Goal: Find specific page/section: Find specific page/section

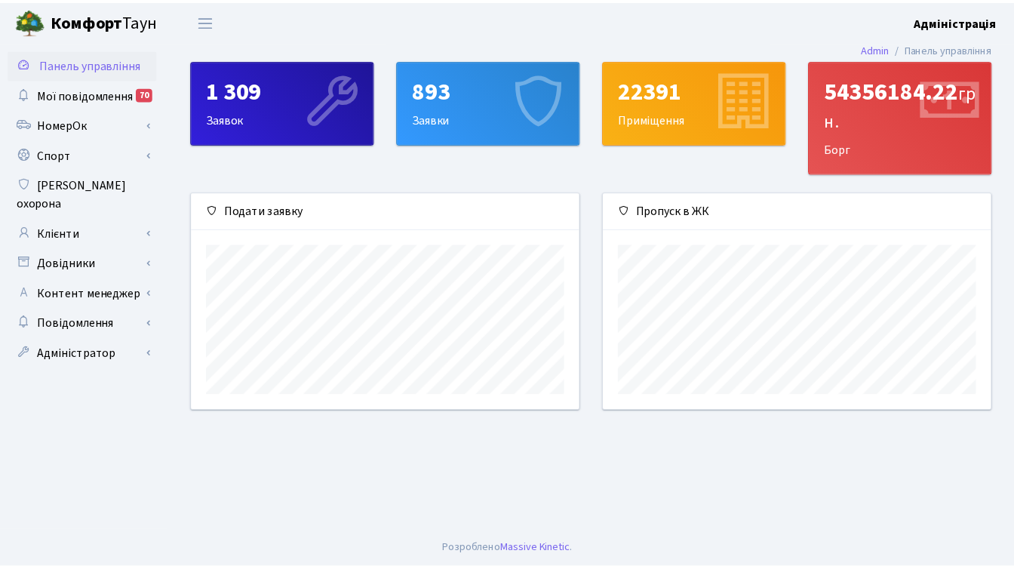
scroll to position [218, 393]
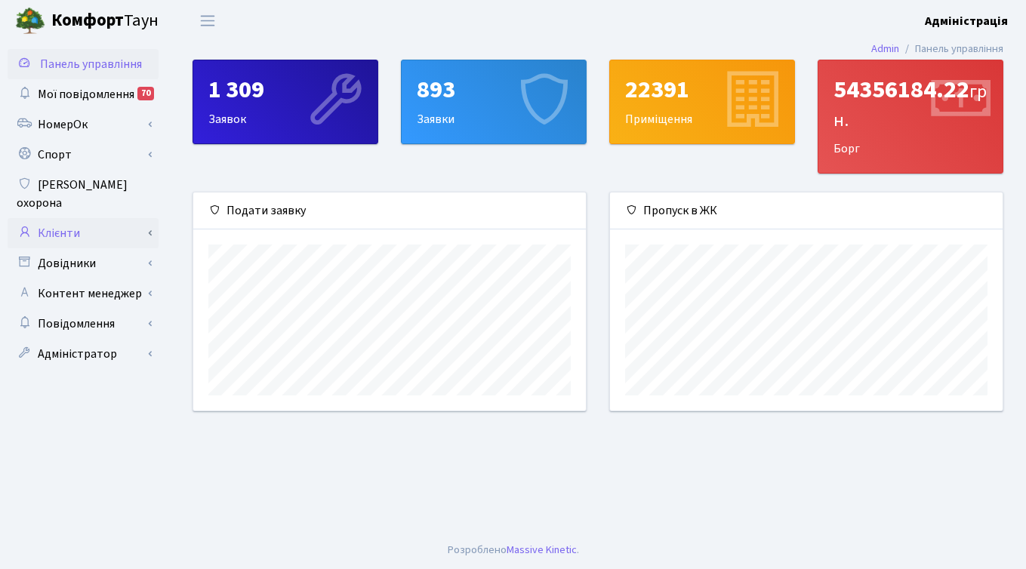
click at [87, 218] on link "Клієнти" at bounding box center [83, 233] width 151 height 30
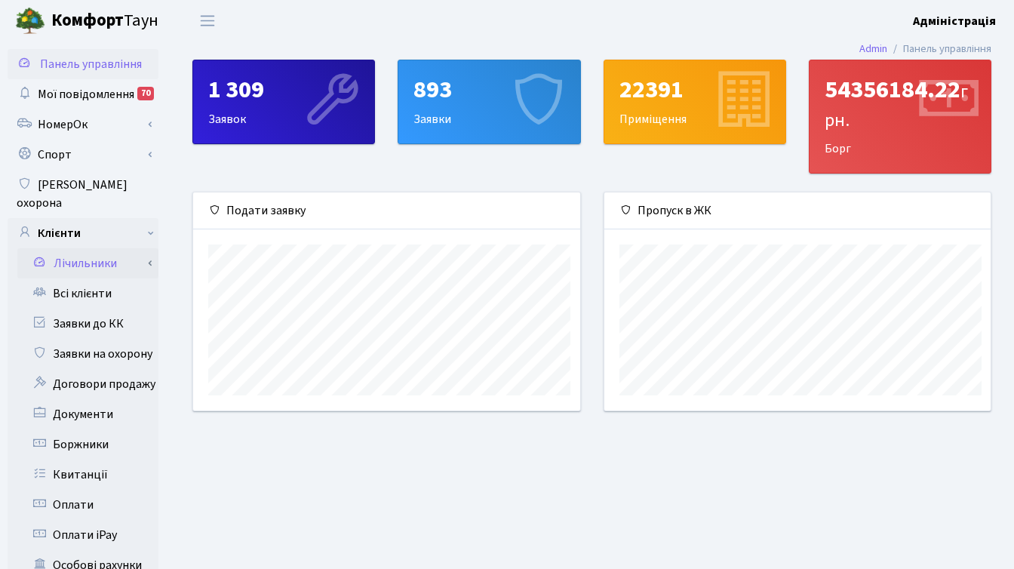
scroll to position [754612, 754443]
click at [106, 309] on link "Заявки до КК" at bounding box center [83, 324] width 151 height 30
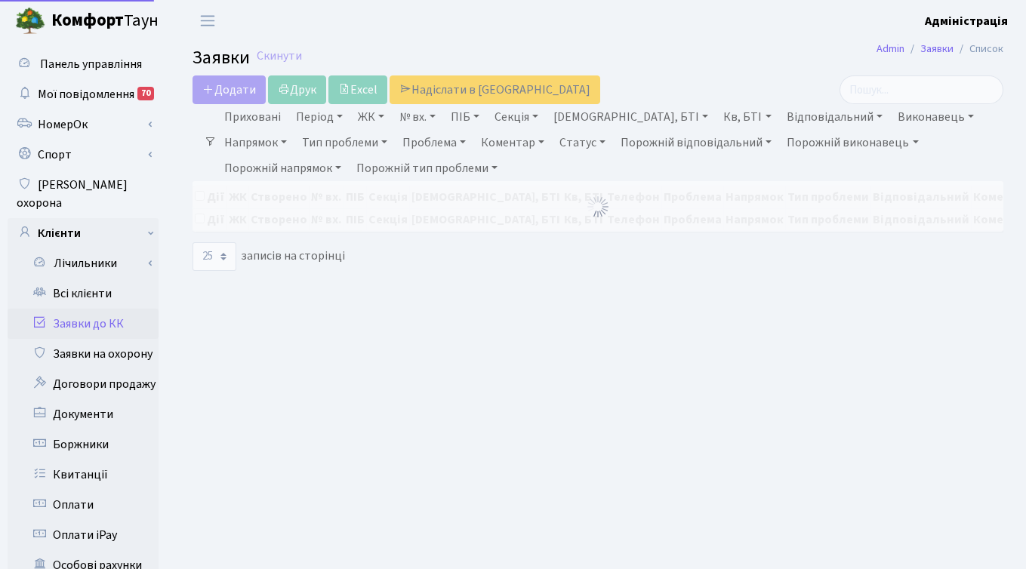
select select "25"
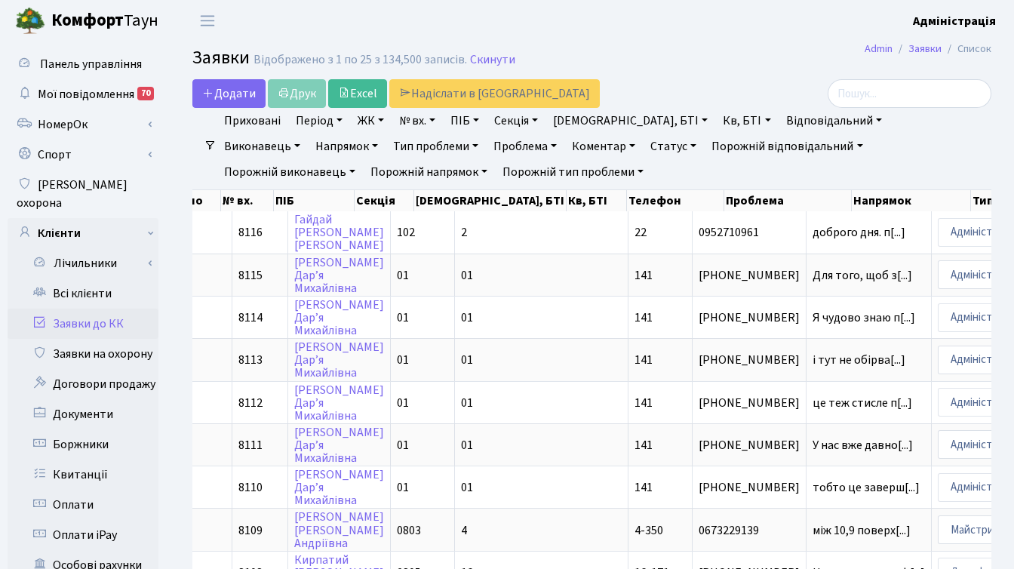
click at [384, 134] on link "Напрямок" at bounding box center [346, 147] width 75 height 26
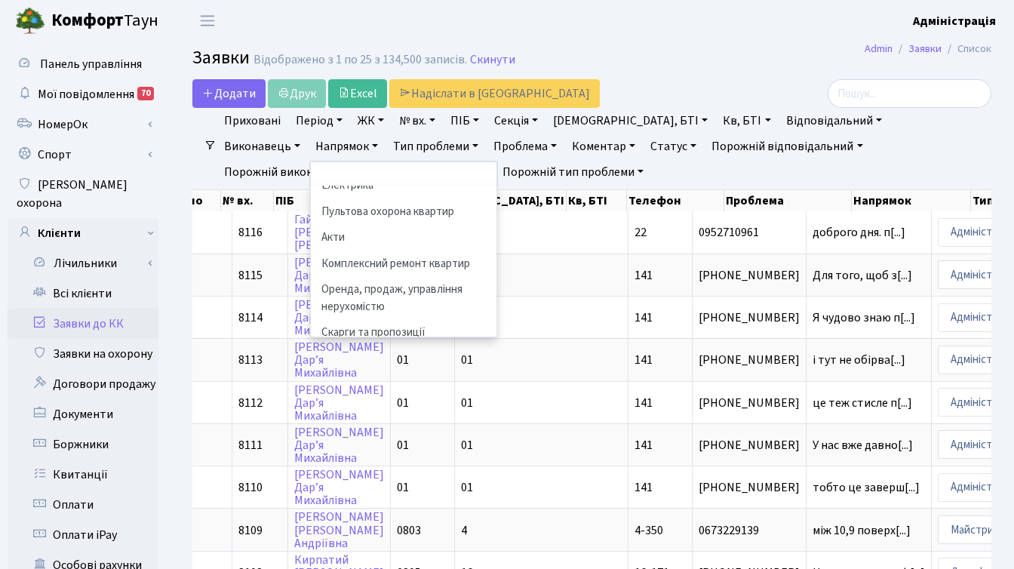
scroll to position [179, 0]
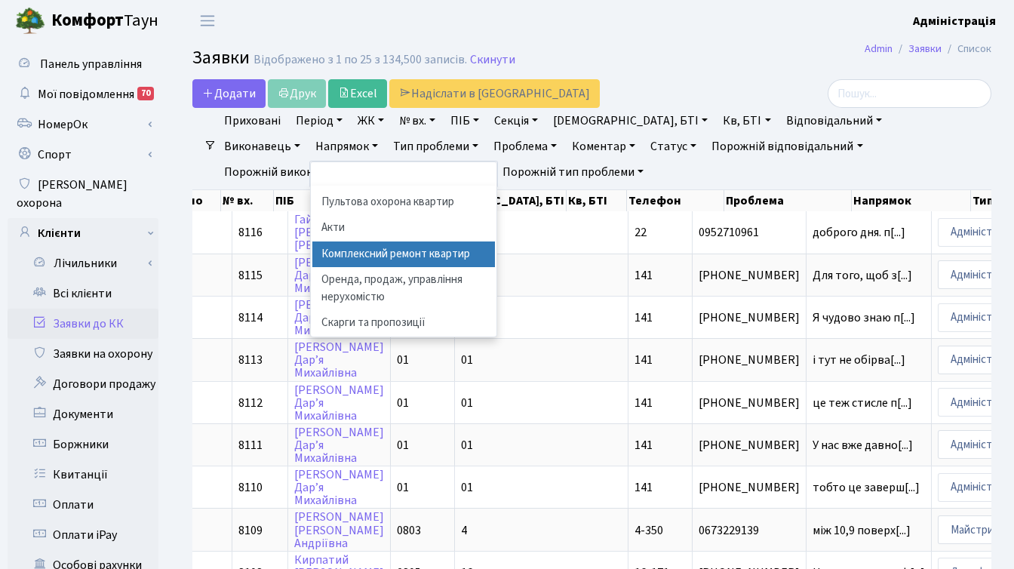
click at [750, 82] on div at bounding box center [865, 93] width 251 height 29
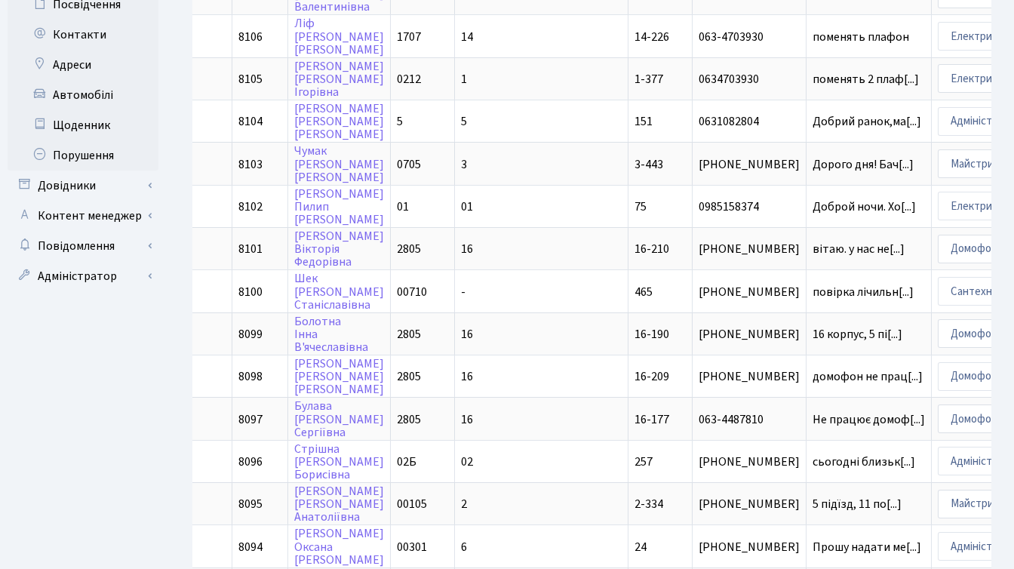
scroll to position [633, 0]
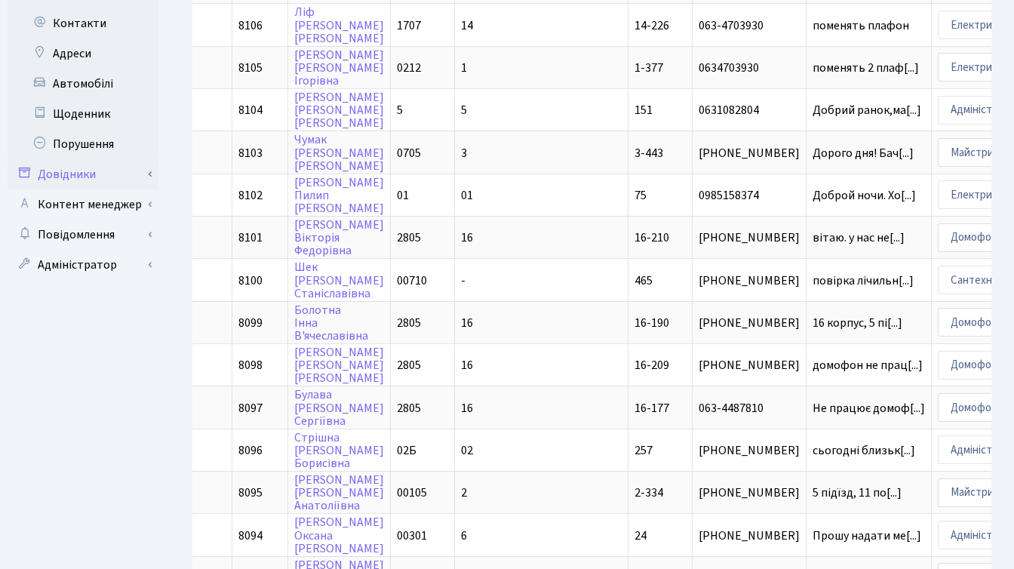
click at [86, 159] on link "Довідники" at bounding box center [83, 174] width 151 height 30
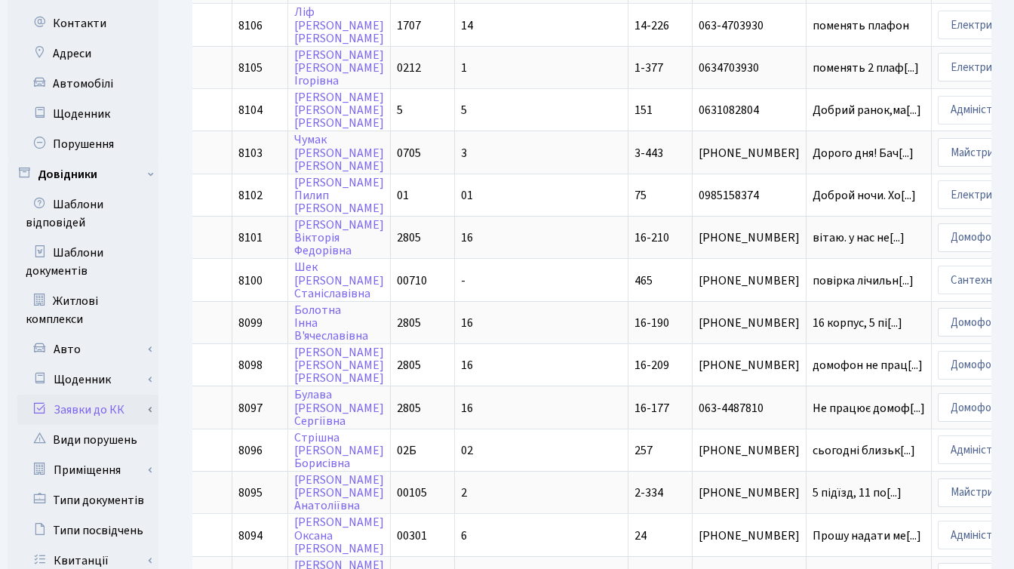
click at [128, 395] on link "Заявки до КК" at bounding box center [87, 410] width 141 height 30
click at [115, 516] on link "Типи проблем" at bounding box center [87, 531] width 141 height 30
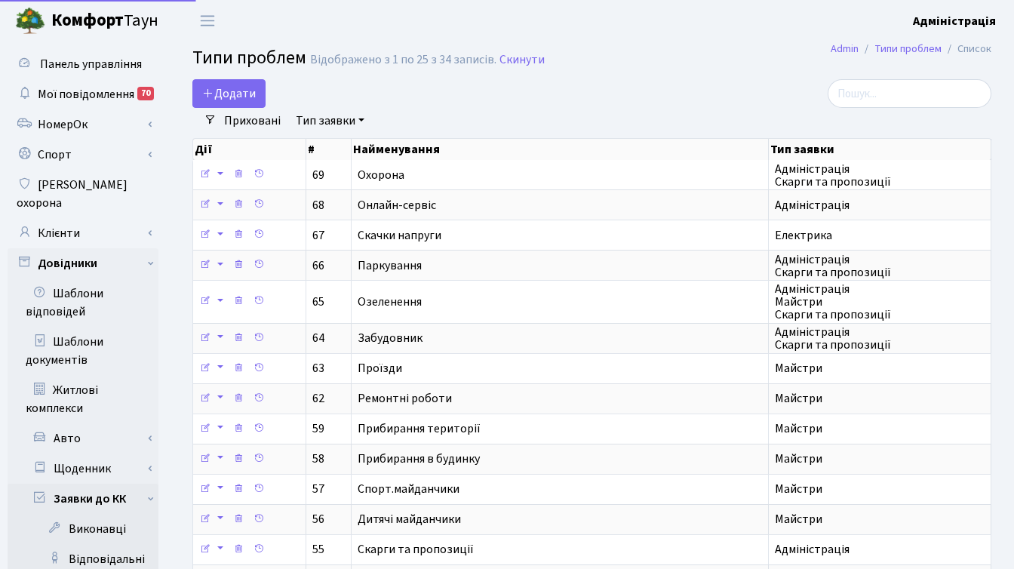
select select "25"
click at [79, 218] on link "Клієнти" at bounding box center [83, 233] width 151 height 30
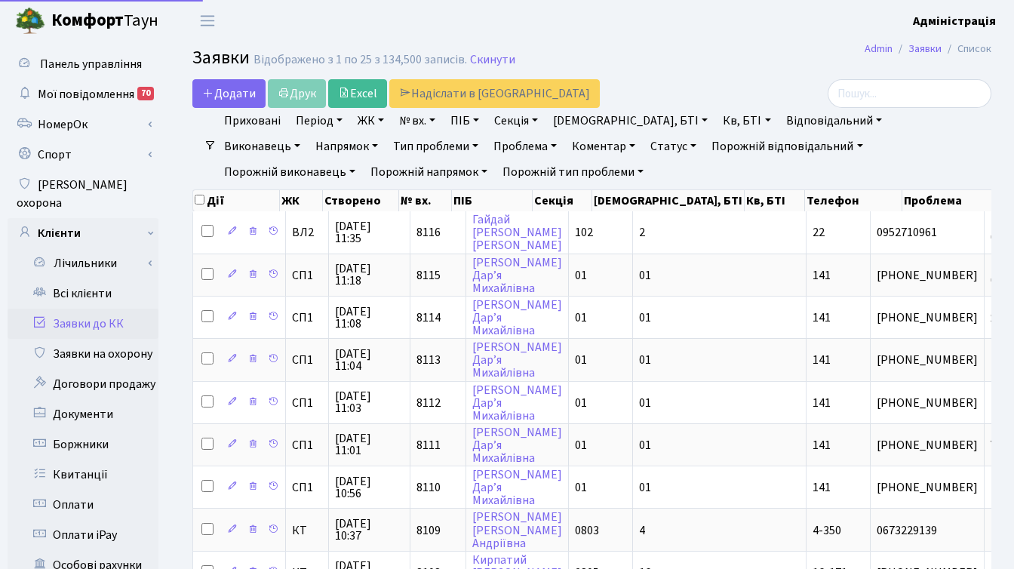
select select "25"
click at [384, 134] on link "Напрямок" at bounding box center [346, 147] width 75 height 26
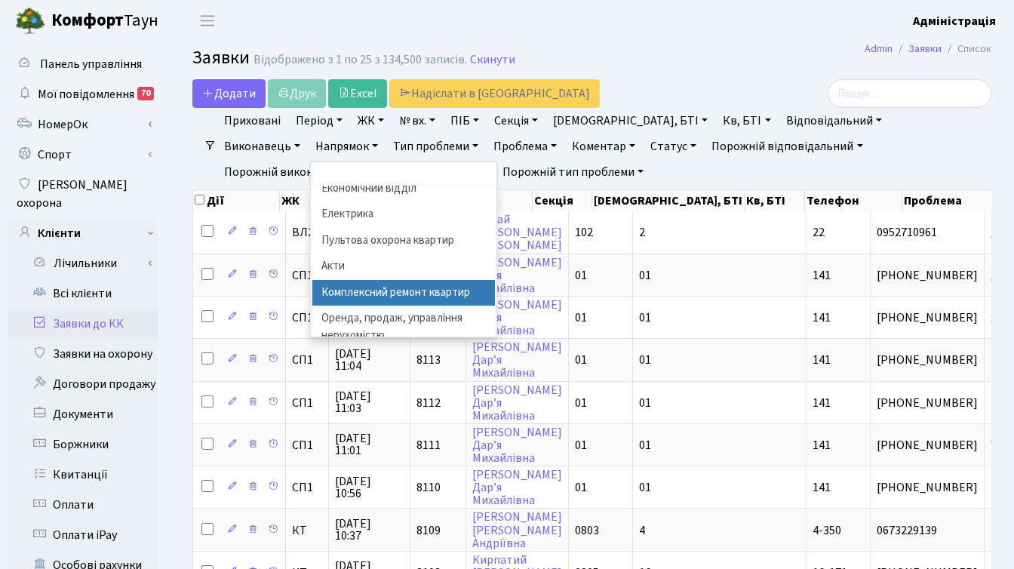
scroll to position [179, 0]
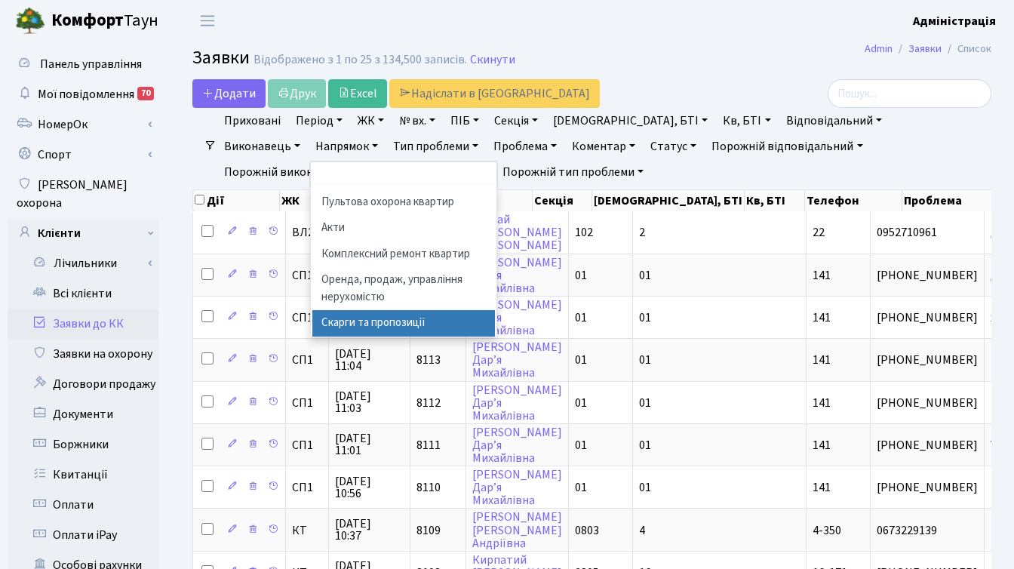
click at [495, 310] on li "Скарги та пропозиції" at bounding box center [403, 323] width 183 height 26
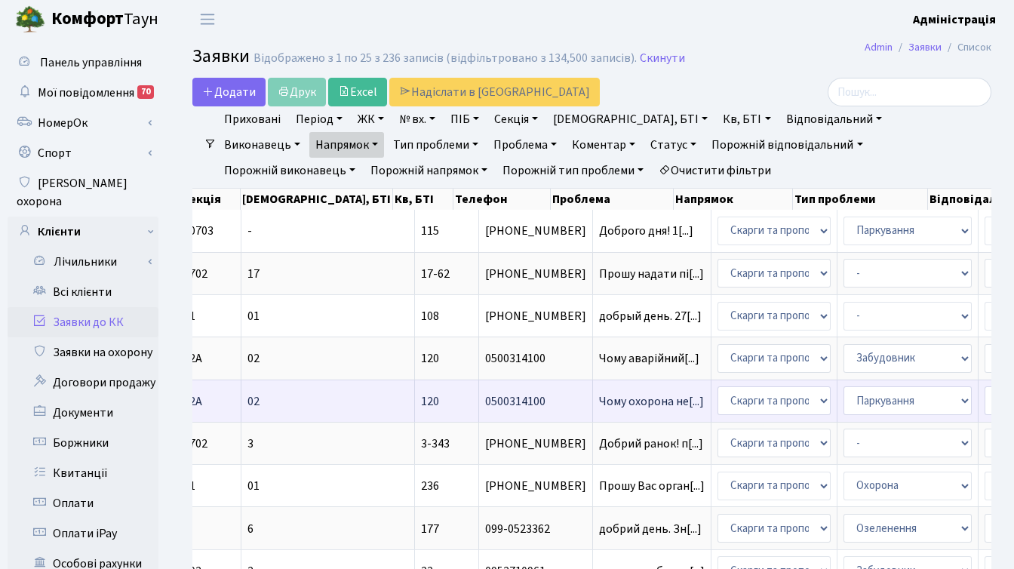
scroll to position [0, 413]
